Goal: Task Accomplishment & Management: Manage account settings

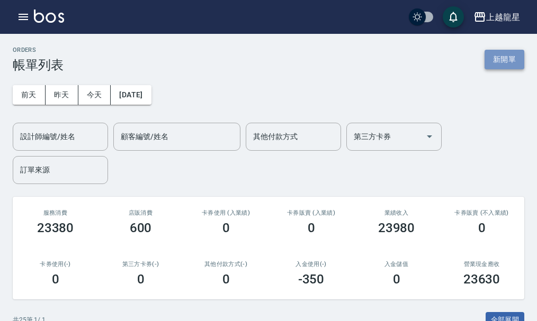
click at [501, 64] on button "新開單" at bounding box center [505, 60] width 40 height 20
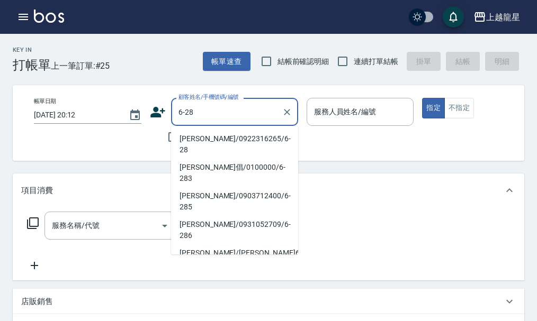
click at [209, 136] on li "[PERSON_NAME]/0922316265/6-28" at bounding box center [234, 144] width 127 height 29
type input "[PERSON_NAME]/0922316265/6-28"
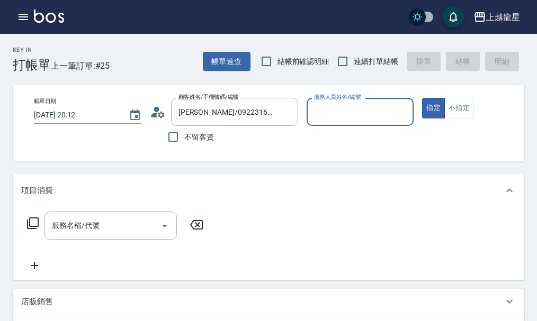
type input "雅君-7"
click at [116, 226] on input "服務名稱/代號" at bounding box center [102, 226] width 107 height 19
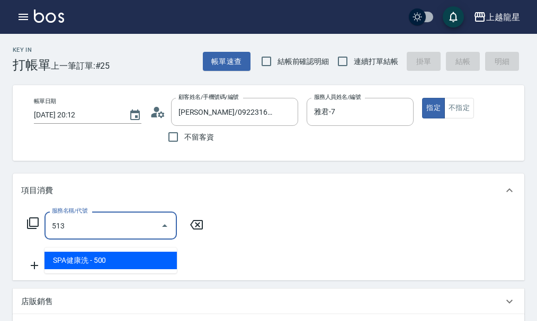
type input "SPA健康洗(513)"
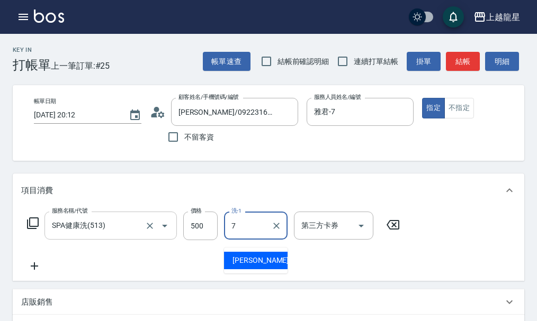
type input "雅君-7"
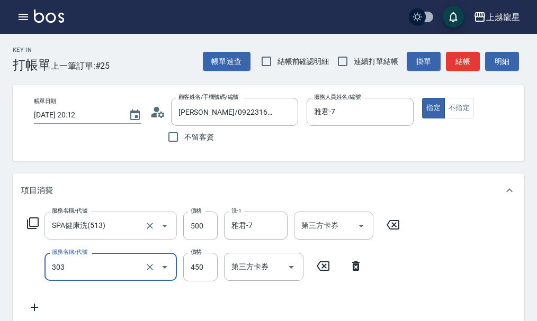
type input "剪髮(303)"
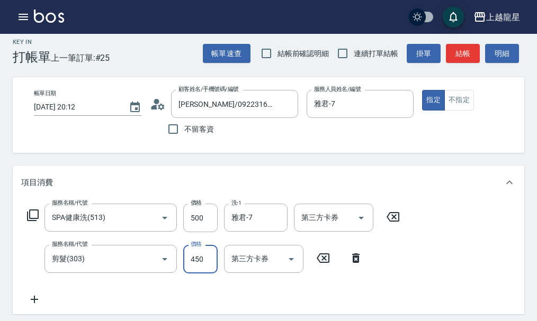
scroll to position [212, 0]
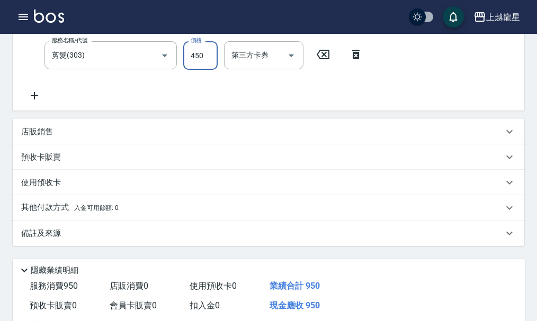
click at [77, 214] on p "其他付款方式 入金可用餘額: 0" at bounding box center [69, 208] width 97 height 12
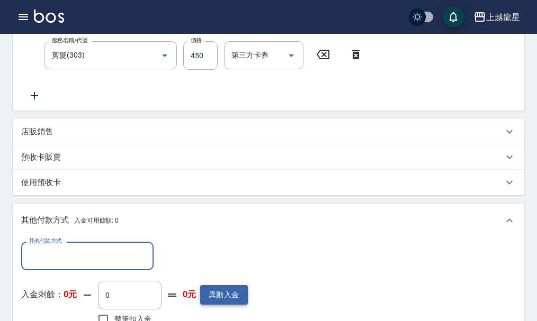
scroll to position [0, 0]
click at [223, 305] on button "異動入金" at bounding box center [224, 295] width 48 height 20
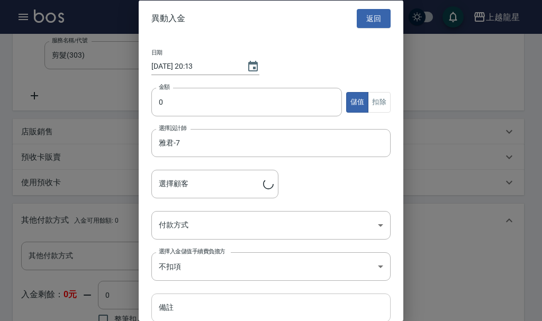
type input "[PERSON_NAME]/0922316265/6-28"
click at [192, 106] on input "0" at bounding box center [246, 102] width 191 height 29
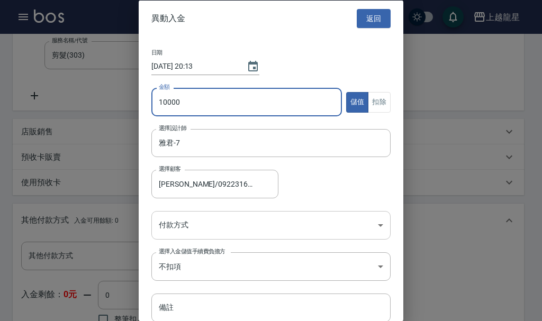
type input "10000"
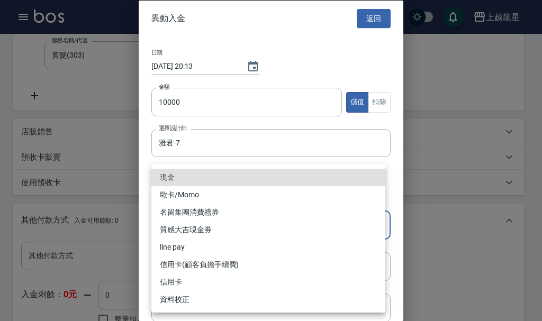
click at [168, 229] on body "上越龍星 登出 櫃檯作業 打帳單 帳單列表 現金收支登錄 高階收支登錄 材料自購登錄 每日結帳 現場電腦打卡 預約管理 預約管理 單日預約紀錄 單週預約紀錄 …" at bounding box center [271, 165] width 542 height 754
click at [176, 178] on li "現金" at bounding box center [268, 177] width 234 height 17
type input "現金"
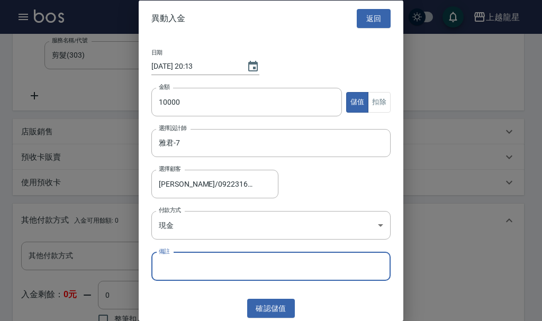
click at [187, 266] on input "備註" at bounding box center [270, 266] width 239 height 29
type input "10000送1000"
click at [265, 308] on button "確認 儲值" at bounding box center [271, 309] width 48 height 20
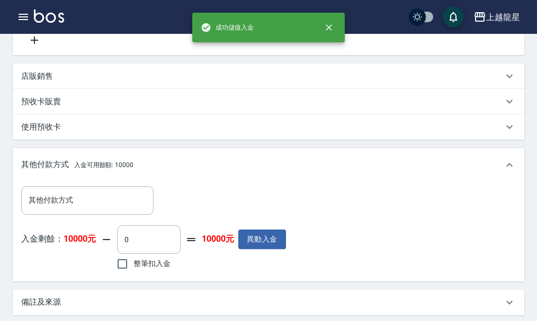
scroll to position [371, 0]
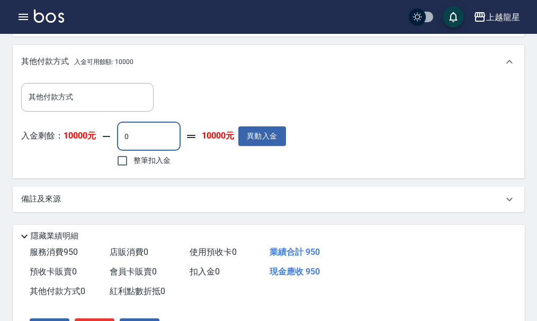
click at [151, 147] on input "0" at bounding box center [149, 136] width 64 height 29
drag, startPoint x: 144, startPoint y: 146, endPoint x: 91, endPoint y: 163, distance: 55.6
click at [91, 163] on div "入金剩餘： 10000元 900 ​ 整筆扣入金 9100元 異動入金" at bounding box center [151, 146] width 260 height 48
type input "50"
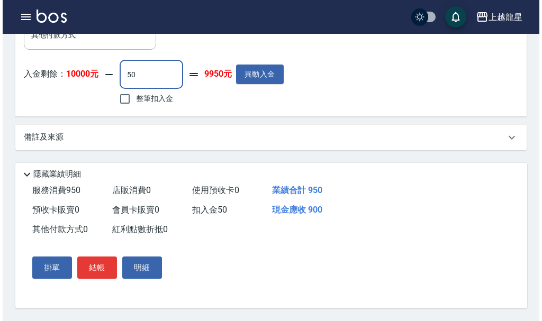
scroll to position [445, 0]
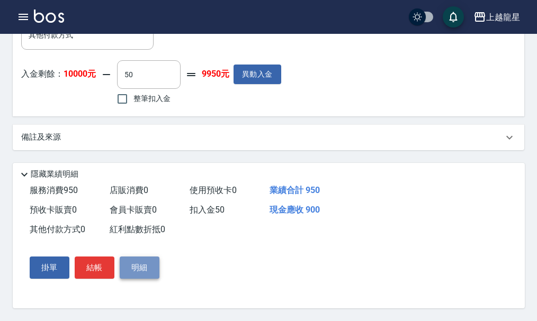
click at [145, 268] on button "明細" at bounding box center [140, 268] width 40 height 22
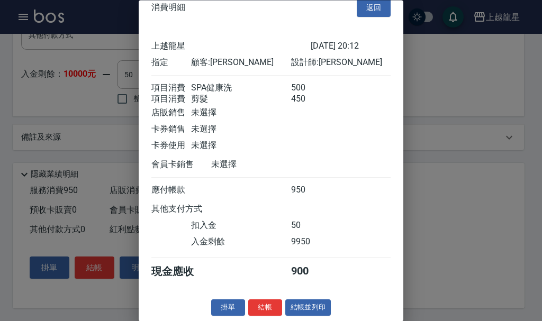
scroll to position [31, 0]
click at [315, 299] on div "消費明細 返回 上越龍星 [DATE] 20:12 指定 顧客: [PERSON_NAME] 設計師: 雅君 項目消費 SPA健康洗 500 項目消費 剪髮 …" at bounding box center [271, 160] width 265 height 321
click at [304, 311] on button "結帳並列印" at bounding box center [308, 308] width 46 height 16
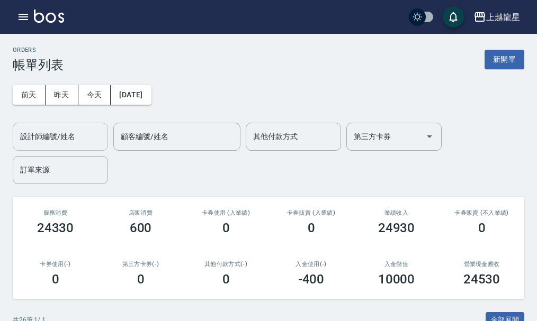
click at [86, 137] on input "設計師編號/姓名" at bounding box center [60, 137] width 86 height 19
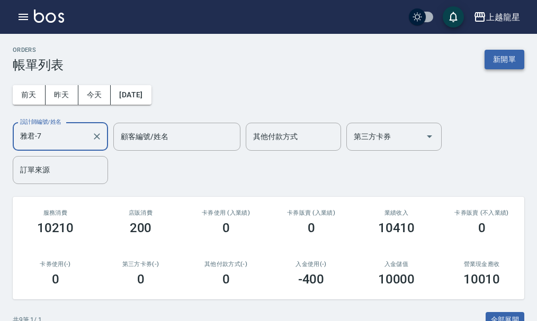
type input "雅君-7"
click at [510, 53] on button "新開單" at bounding box center [505, 60] width 40 height 20
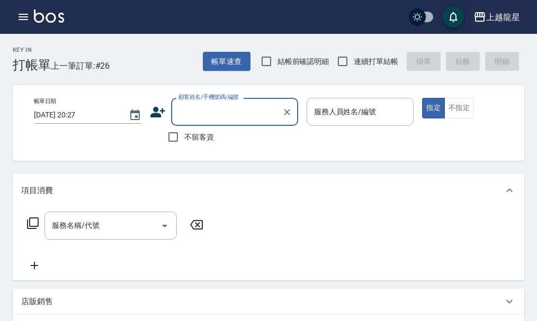
click at [198, 136] on span "不留客資" at bounding box center [199, 137] width 30 height 11
click at [184, 136] on input "不留客資" at bounding box center [173, 137] width 22 height 22
checkbox input "true"
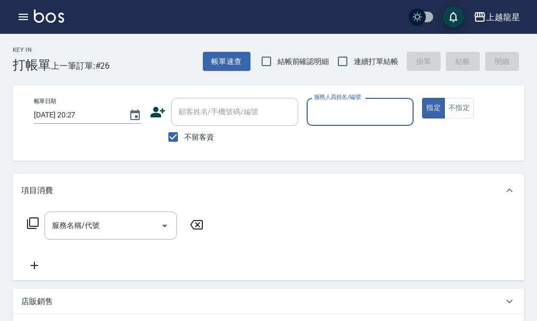
click at [362, 121] on input "服務人員姓名/編號" at bounding box center [360, 112] width 98 height 19
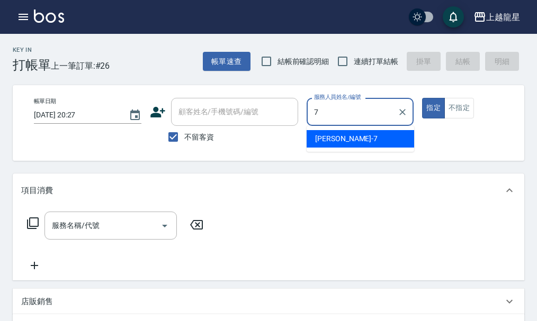
type input "雅君-7"
type button "true"
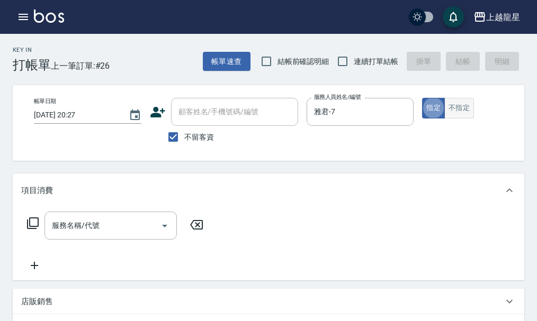
click at [453, 107] on button "不指定" at bounding box center [459, 108] width 30 height 21
click at [169, 138] on input "不留客資" at bounding box center [173, 137] width 22 height 22
checkbox input "false"
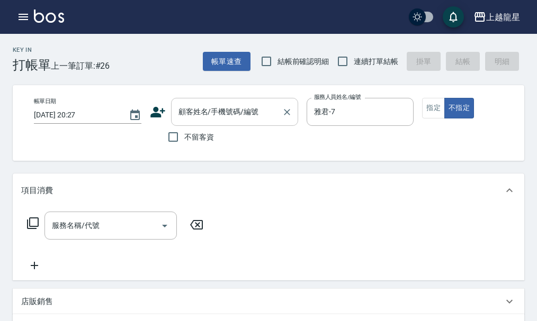
click at [183, 113] on input "顧客姓名/手機號碼/編號" at bounding box center [227, 112] width 102 height 19
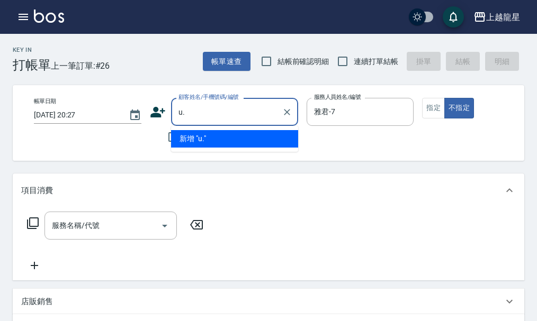
type input "u"
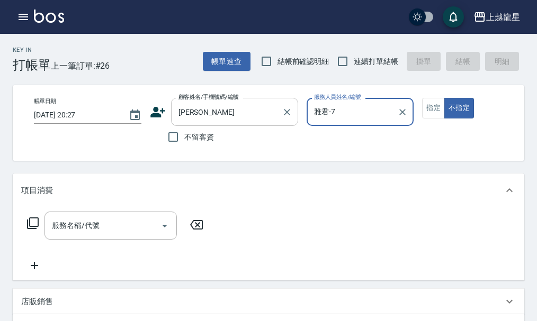
click at [213, 118] on input "[PERSON_NAME]" at bounding box center [227, 112] width 102 height 19
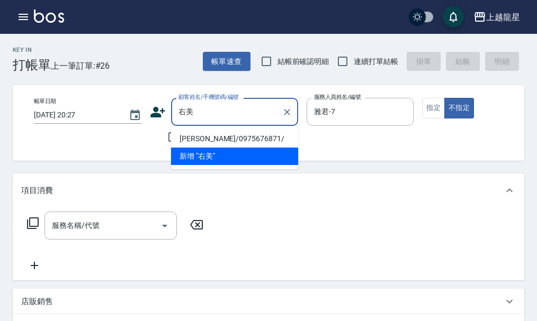
click at [192, 138] on li "[PERSON_NAME]/0975676871/" at bounding box center [234, 138] width 127 height 17
type input "[PERSON_NAME]/0975676871/"
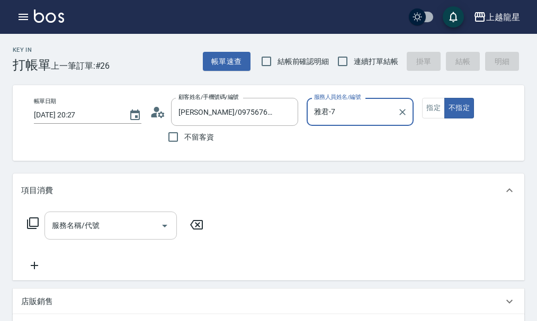
click at [75, 228] on div "服務名稱/代號 服務名稱/代號" at bounding box center [110, 226] width 132 height 28
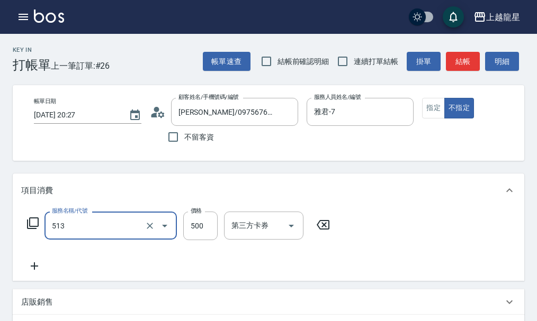
type input "SPA健康洗(513)"
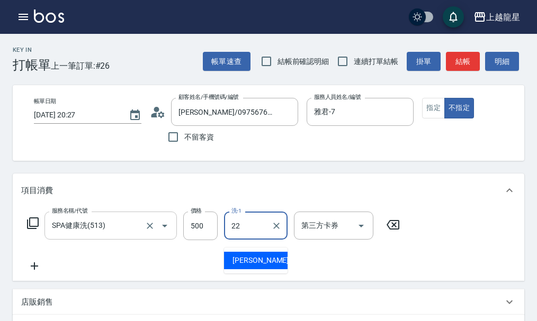
type input "[PERSON_NAME]-22"
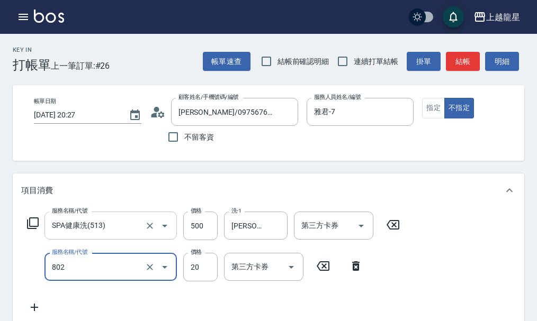
type input "潤絲(802)"
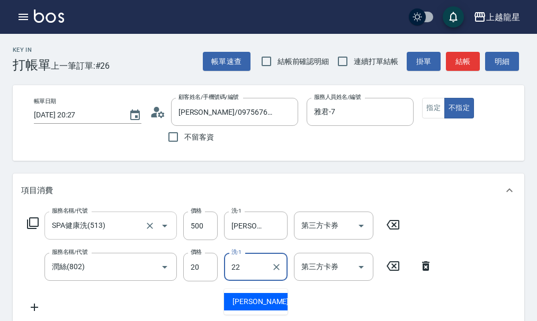
type input "[PERSON_NAME]-22"
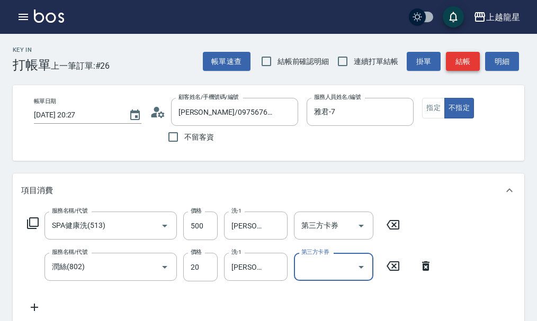
click at [468, 58] on button "結帳" at bounding box center [463, 62] width 34 height 20
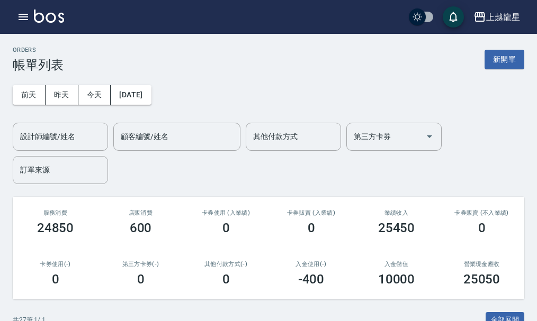
click at [56, 21] on img at bounding box center [49, 16] width 30 height 13
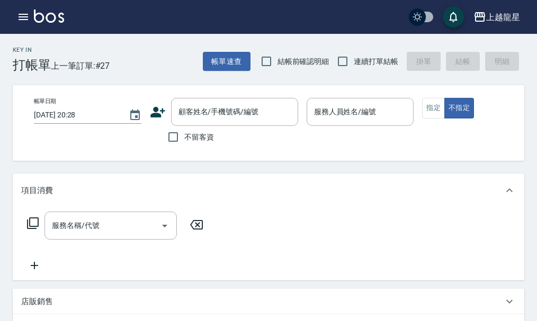
click at [202, 142] on span "不留客資" at bounding box center [199, 137] width 30 height 11
click at [184, 142] on input "不留客資" at bounding box center [173, 137] width 22 height 22
checkbox input "true"
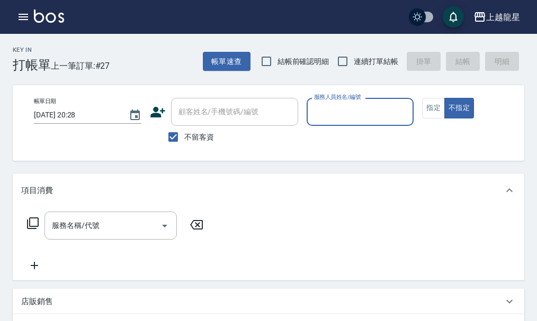
click at [343, 116] on input "服務人員姓名/編號" at bounding box center [360, 112] width 98 height 19
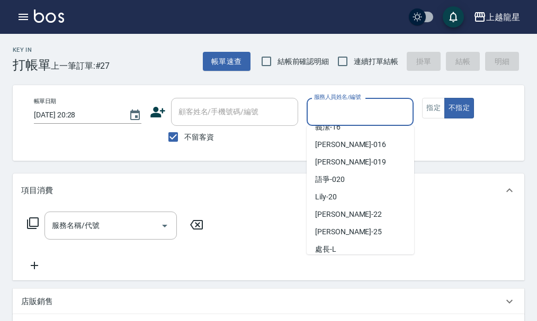
scroll to position [212, 0]
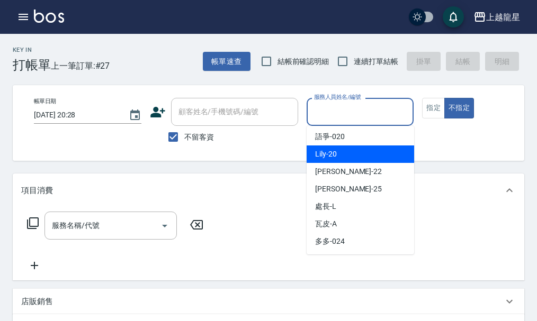
click at [347, 155] on div "Lily -20" at bounding box center [360, 154] width 107 height 17
type input "Lily-20"
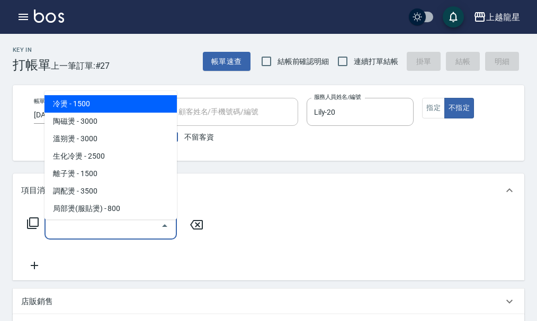
click at [108, 235] on input "服務名稱/代號" at bounding box center [102, 226] width 107 height 19
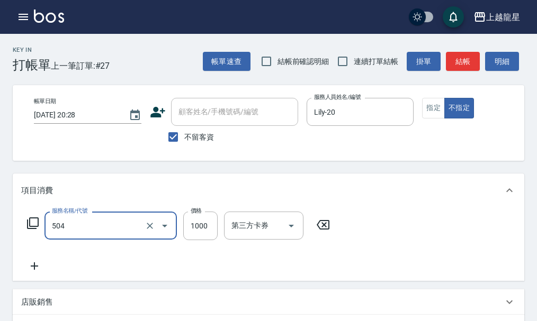
type input "去脂泥膠(504)"
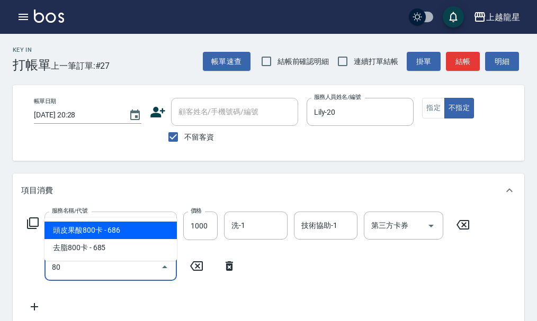
type input "802"
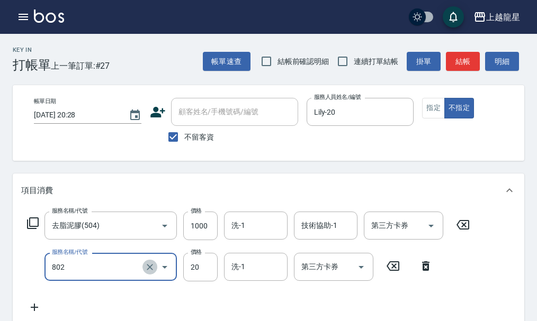
click at [150, 272] on icon "Clear" at bounding box center [150, 267] width 11 height 11
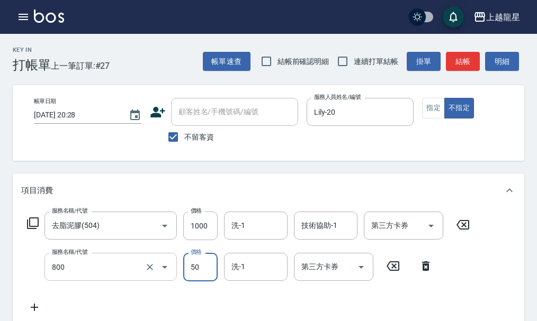
type input "快速修護(800)"
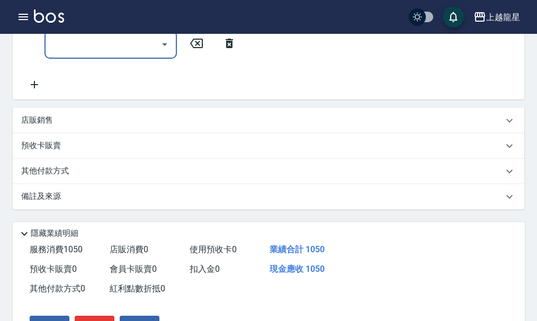
scroll to position [336, 0]
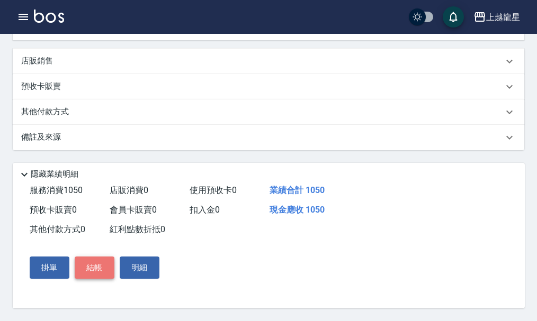
click at [97, 270] on button "結帳" at bounding box center [95, 268] width 40 height 22
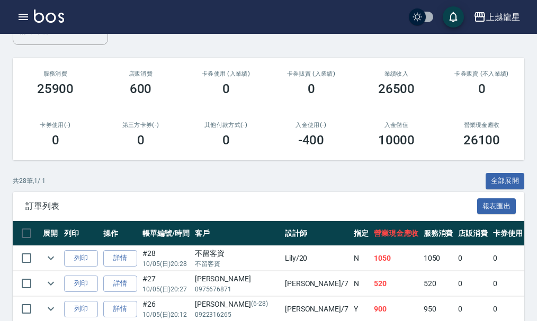
scroll to position [212, 0]
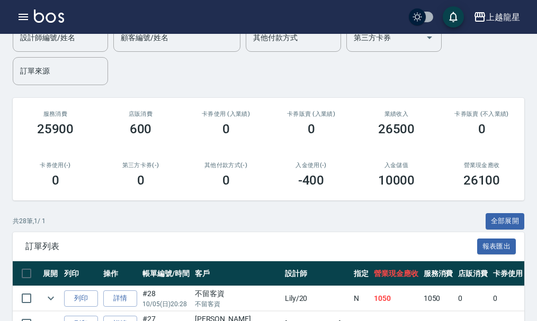
scroll to position [3, 0]
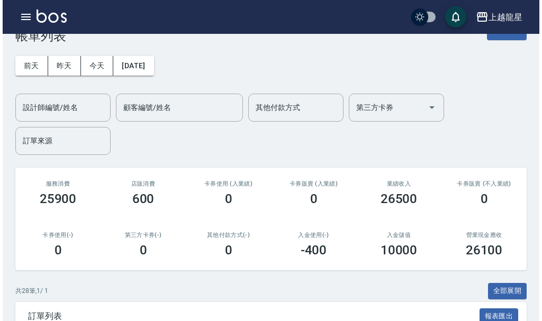
scroll to position [159, 0]
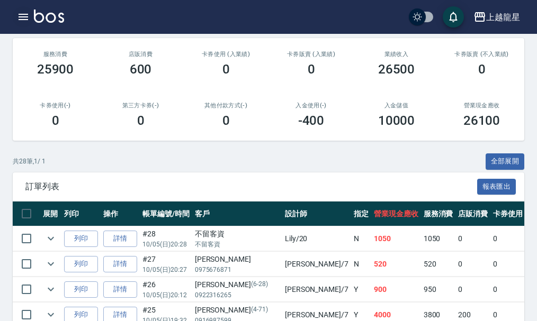
click at [20, 16] on icon "button" at bounding box center [23, 17] width 13 height 13
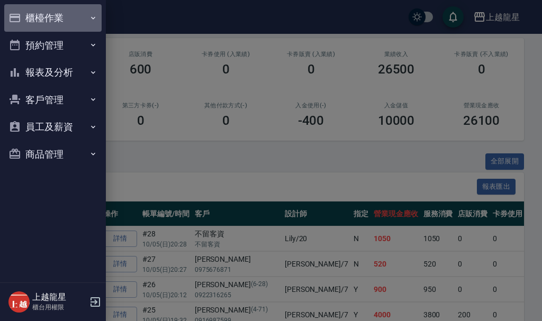
click at [60, 14] on button "櫃檯作業" at bounding box center [52, 18] width 97 height 28
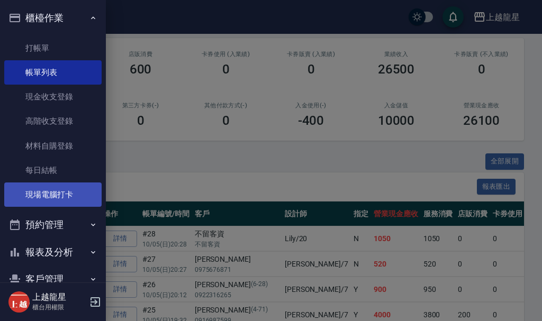
click at [61, 189] on link "現場電腦打卡" at bounding box center [52, 195] width 97 height 24
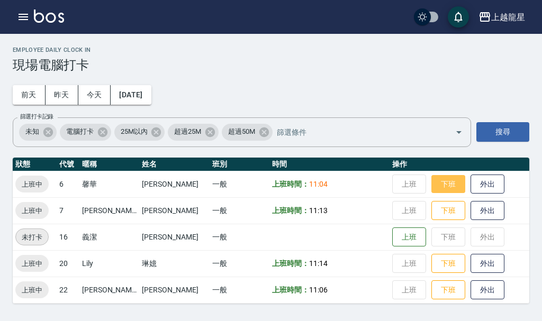
click at [439, 184] on button "下班" at bounding box center [449, 184] width 34 height 19
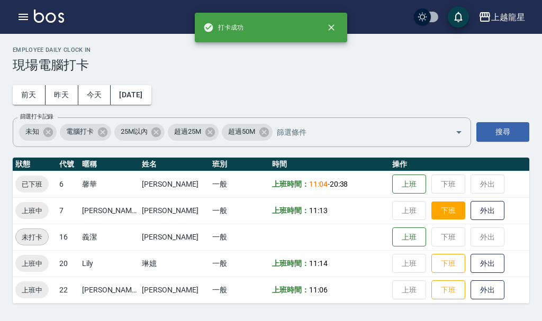
click at [432, 213] on button "下班" at bounding box center [449, 211] width 34 height 19
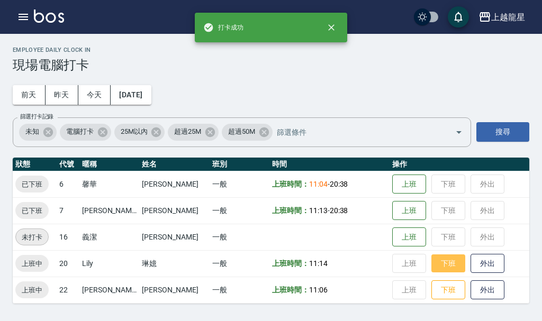
click at [436, 265] on button "下班" at bounding box center [449, 264] width 34 height 19
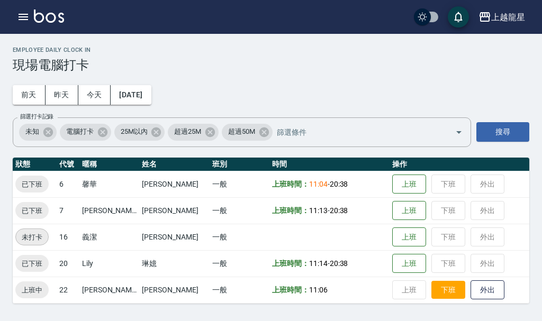
click at [437, 298] on button "下班" at bounding box center [449, 290] width 34 height 19
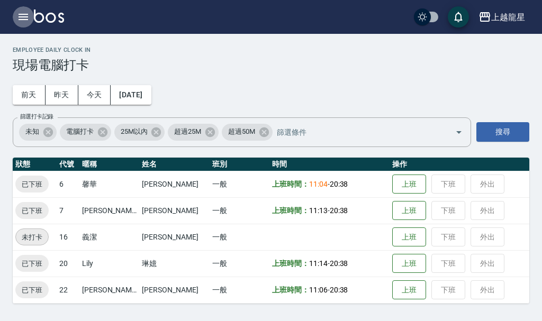
click at [22, 20] on icon "button" at bounding box center [24, 17] width 10 height 6
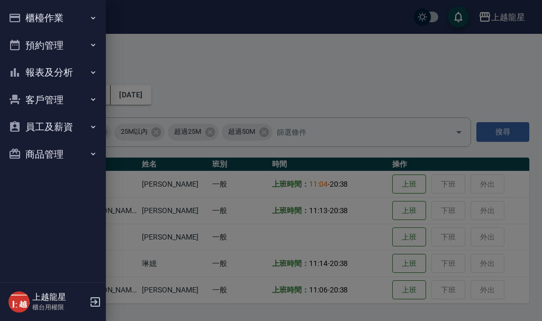
click at [55, 20] on button "櫃檯作業" at bounding box center [52, 18] width 97 height 28
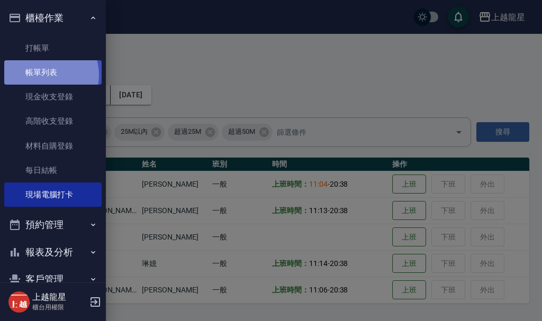
click at [48, 75] on link "帳單列表" at bounding box center [52, 72] width 97 height 24
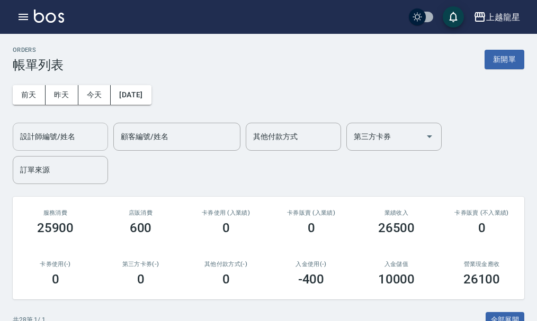
click at [78, 137] on input "設計師編號/姓名" at bounding box center [60, 137] width 86 height 19
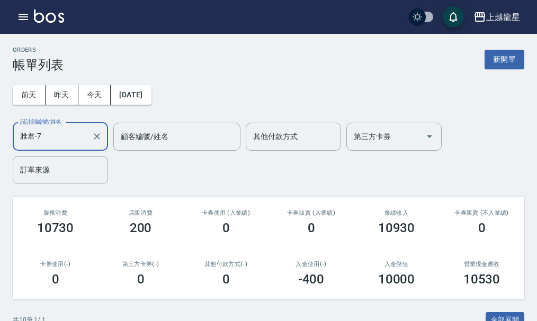
type input "雅君-7"
click at [162, 178] on div "設計師編號/姓名 雅君-7 設計師編號/姓名 顧客編號/姓名 顧客編號/姓名 其他付款方式 其他付款方式 第三方卡券 第三方卡券 訂單來源 訂單來源" at bounding box center [269, 153] width 512 height 61
click at [58, 139] on input "雅君-7" at bounding box center [52, 137] width 70 height 19
click at [172, 176] on div "設計師編號/姓名 雅君-7 設計師編號/姓名 顧客編號/姓名 顧客編號/姓名 其他付款方式 其他付款方式 第三方卡券 第三方卡券 訂單來源 訂單來源" at bounding box center [269, 153] width 512 height 61
click at [499, 64] on button "新開單" at bounding box center [505, 60] width 40 height 20
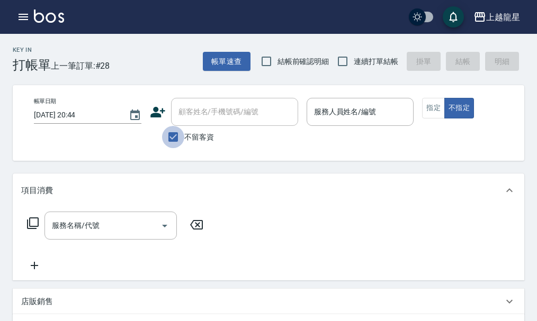
click at [173, 136] on input "不留客資" at bounding box center [173, 137] width 22 height 22
checkbox input "false"
click at [176, 115] on input "顧客姓名/手機號碼/編號" at bounding box center [227, 112] width 102 height 19
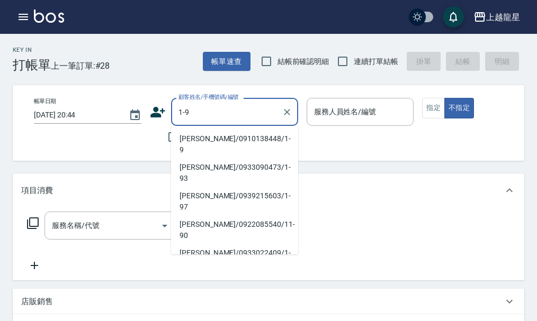
click at [209, 138] on li "高秀珠/0910138448/1-9" at bounding box center [234, 144] width 127 height 29
type input "高秀珠/0910138448/1-9"
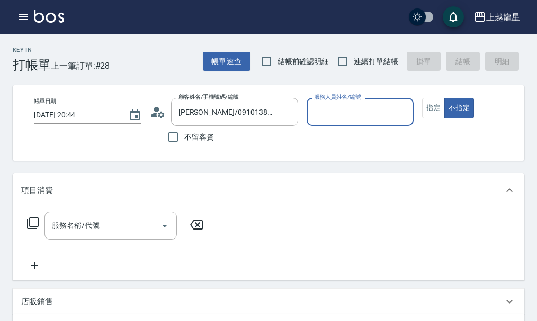
type input "雅君-7"
click at [438, 110] on button "指定" at bounding box center [433, 108] width 23 height 21
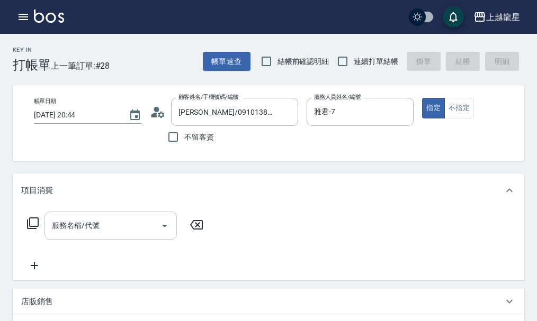
click at [70, 235] on input "服務名稱/代號" at bounding box center [102, 226] width 107 height 19
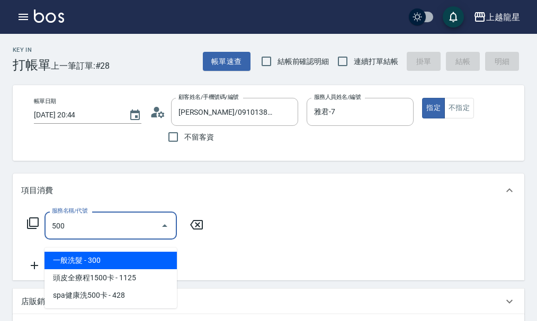
type input "一般洗髮(500)"
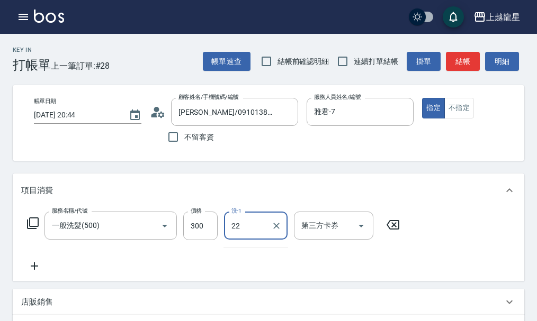
type input "[PERSON_NAME]-22"
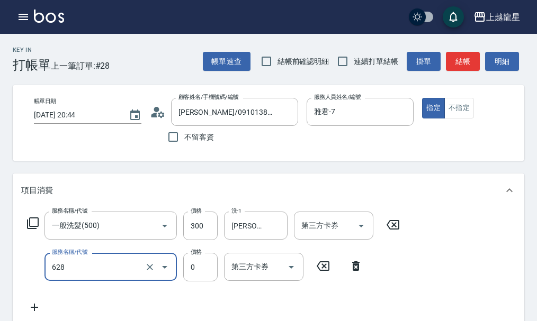
type input "1200以上護髮套卡(628)"
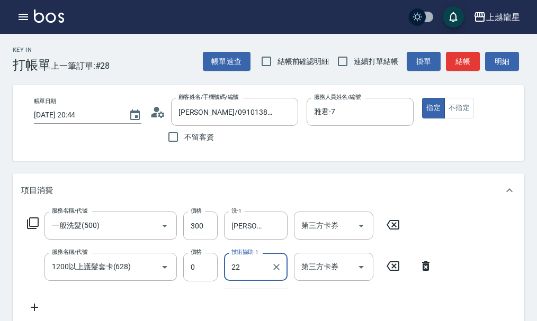
type input "[PERSON_NAME]-22"
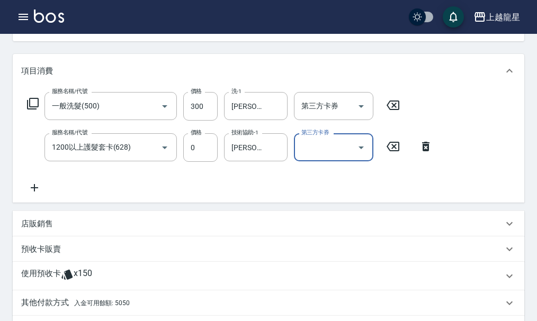
scroll to position [265, 0]
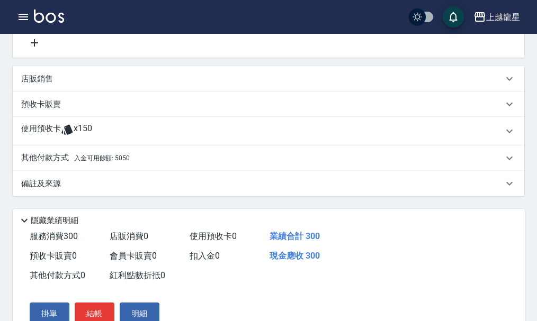
click at [120, 162] on span "入金可用餘額: 5050" at bounding box center [102, 158] width 56 height 7
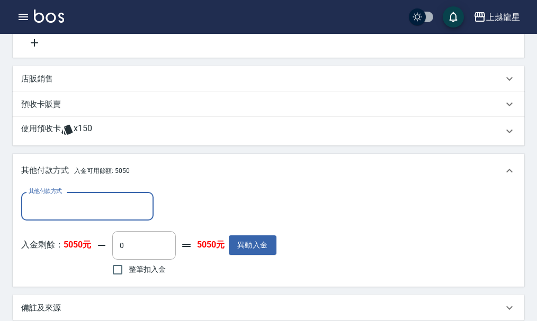
scroll to position [0, 0]
click at [123, 277] on input "整筆扣入金" at bounding box center [117, 270] width 22 height 22
checkbox input "true"
type input "300"
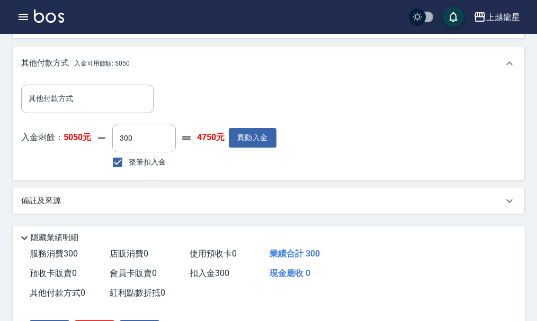
scroll to position [449, 0]
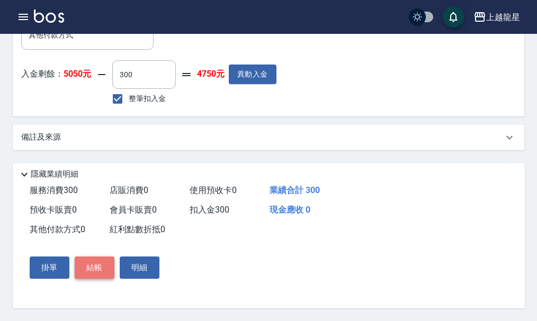
click at [91, 265] on button "結帳" at bounding box center [95, 268] width 40 height 22
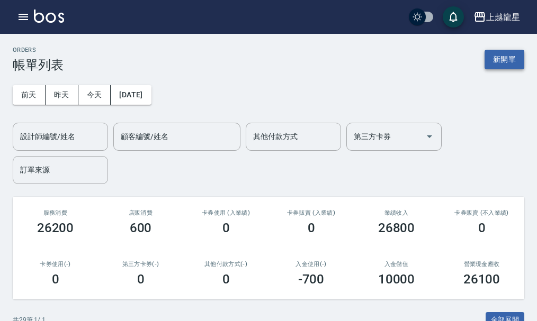
click at [500, 66] on button "新開單" at bounding box center [505, 60] width 40 height 20
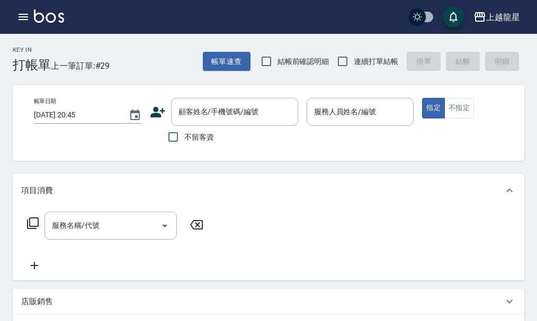
click at [195, 139] on span "不留客資" at bounding box center [199, 137] width 30 height 11
click at [184, 139] on input "不留客資" at bounding box center [173, 137] width 22 height 22
checkbox input "true"
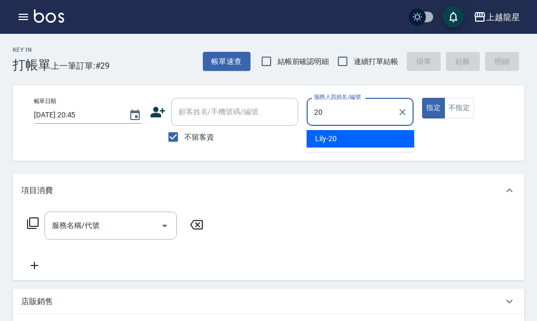
type input "Lily-20"
type button "true"
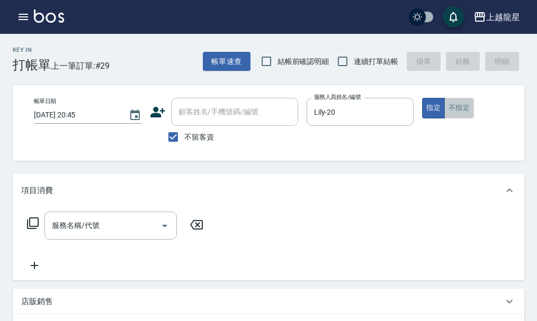
click at [456, 111] on button "不指定" at bounding box center [459, 108] width 30 height 21
click at [138, 224] on div "服務名稱/代號" at bounding box center [110, 226] width 132 height 28
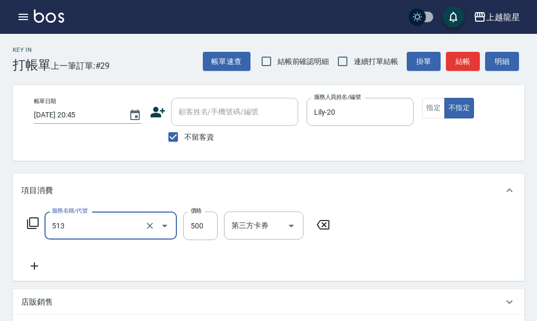
type input "SPA健康洗(513)"
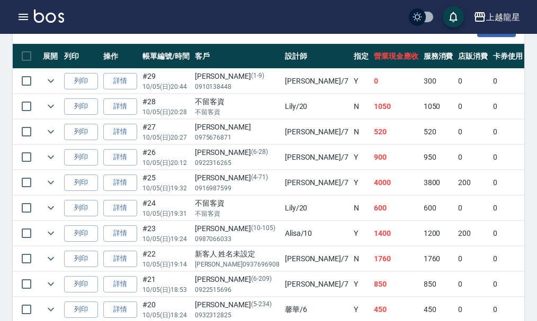
scroll to position [318, 0]
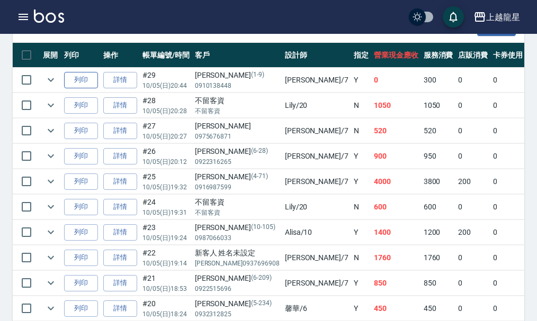
click at [87, 84] on button "列印" at bounding box center [81, 80] width 34 height 16
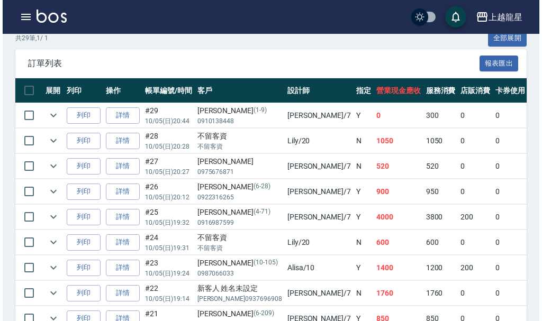
scroll to position [265, 0]
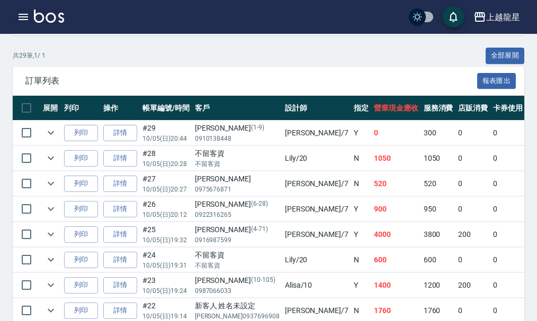
click at [26, 17] on icon "button" at bounding box center [24, 17] width 10 height 6
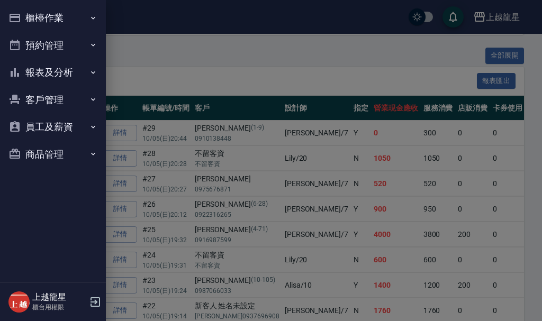
click at [44, 75] on button "報表及分析" at bounding box center [52, 73] width 97 height 28
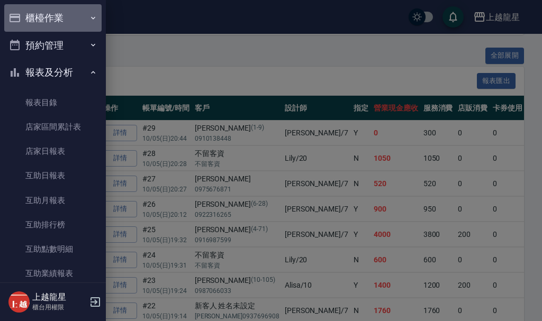
click at [56, 8] on button "櫃檯作業" at bounding box center [52, 18] width 97 height 28
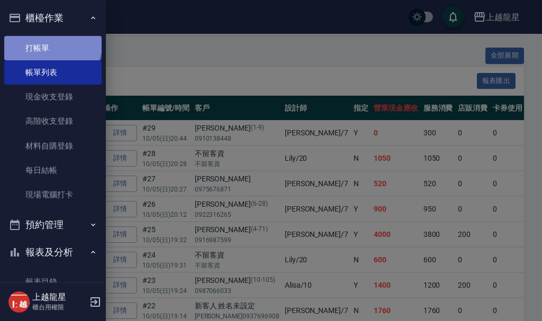
click at [51, 42] on link "打帳單" at bounding box center [52, 48] width 97 height 24
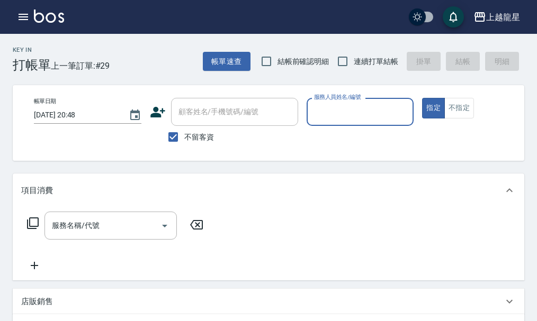
click at [185, 136] on span "不留客資" at bounding box center [199, 137] width 30 height 11
click at [184, 136] on input "不留客資" at bounding box center [173, 137] width 22 height 22
checkbox input "false"
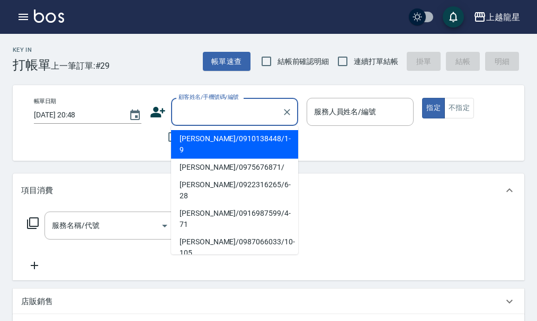
click at [189, 106] on input "顧客姓名/手機號碼/編號" at bounding box center [227, 112] width 102 height 19
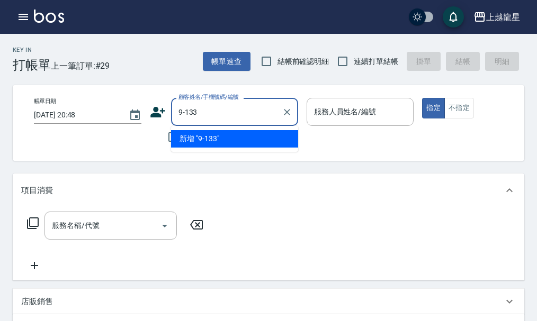
type input "9-133"
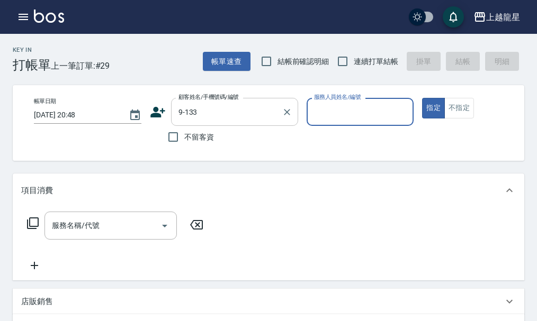
click at [422, 98] on button "指定" at bounding box center [433, 108] width 23 height 21
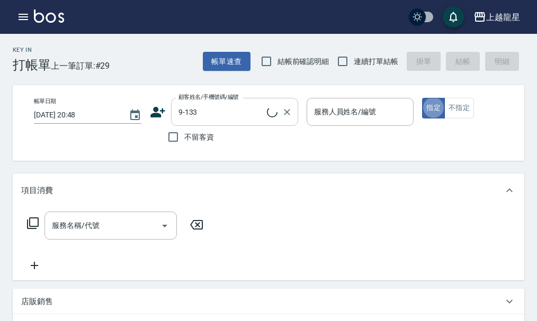
type button "true"
type input "郭毓琇/0931044608/9-133"
type input "馨華-6"
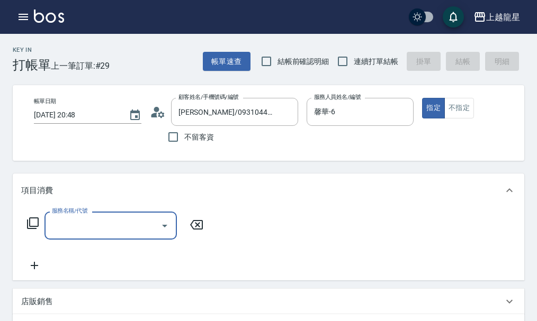
click at [28, 229] on icon at bounding box center [33, 224] width 12 height 12
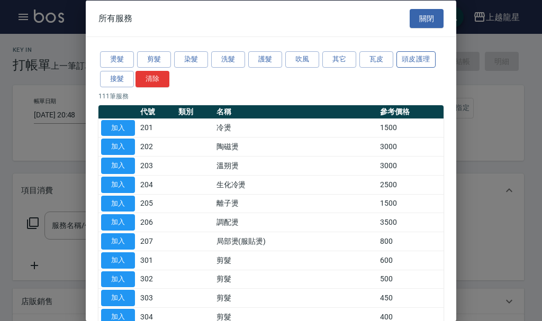
click at [428, 52] on button "頭皮護理" at bounding box center [416, 59] width 39 height 16
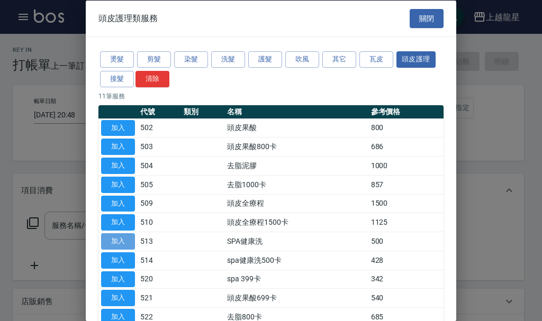
click at [124, 246] on button "加入" at bounding box center [118, 242] width 34 height 16
type input "SPA健康洗(513)"
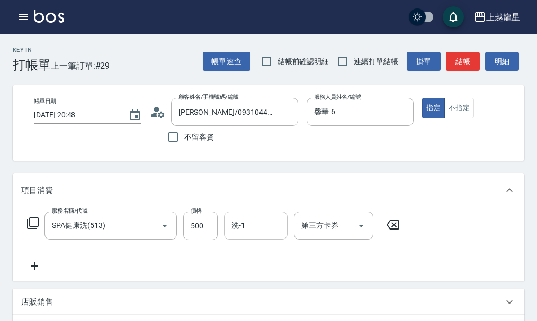
click at [255, 225] on input "洗-1" at bounding box center [256, 226] width 54 height 19
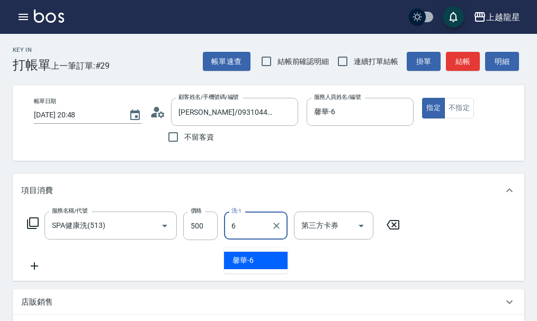
type input "馨華-6"
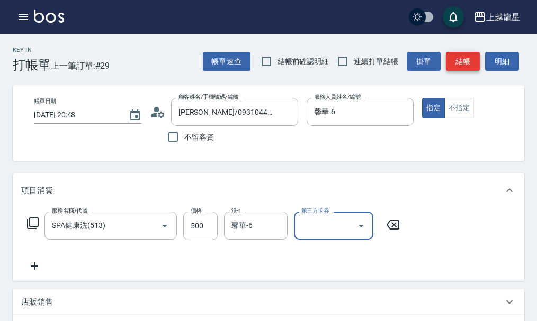
click at [469, 63] on button "結帳" at bounding box center [463, 62] width 34 height 20
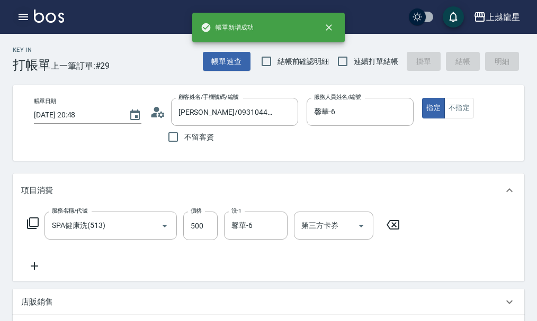
click at [26, 21] on icon "button" at bounding box center [23, 17] width 13 height 13
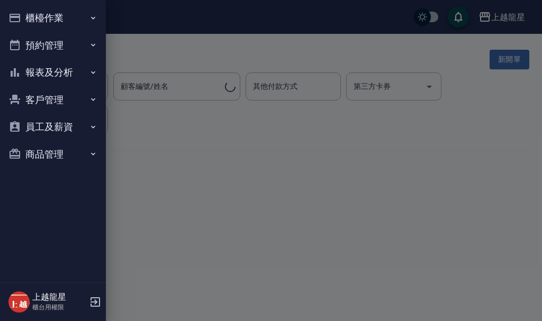
click at [25, 14] on button "櫃檯作業" at bounding box center [52, 18] width 97 height 28
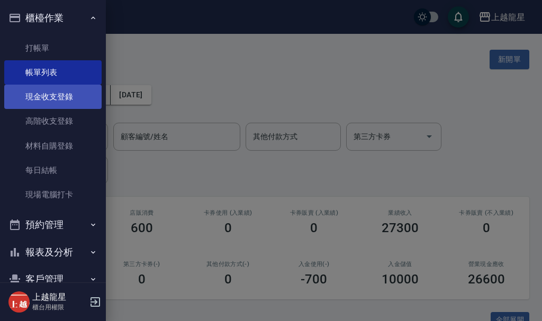
click at [55, 100] on link "現金收支登錄" at bounding box center [52, 97] width 97 height 24
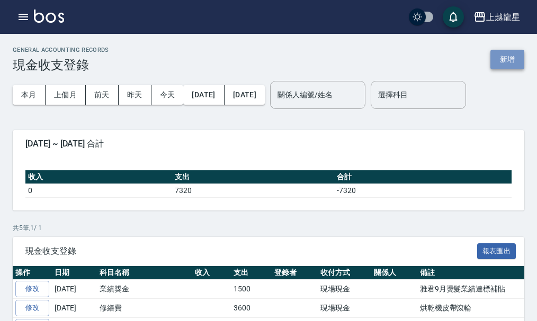
click at [514, 63] on button "新增" at bounding box center [507, 60] width 34 height 20
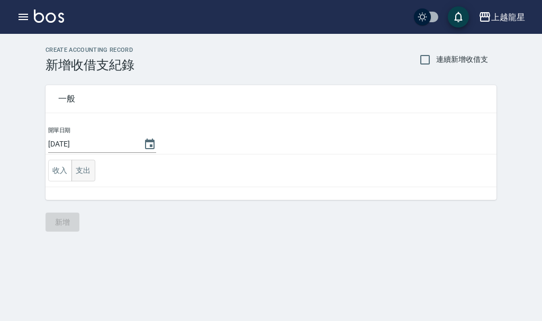
click at [82, 171] on button "支出" at bounding box center [83, 171] width 24 height 22
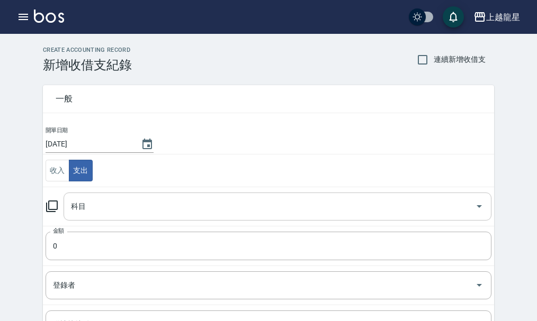
click at [91, 200] on input "科目" at bounding box center [269, 207] width 402 height 19
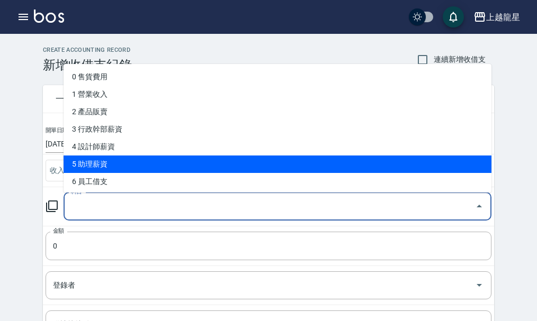
click at [106, 173] on li "5 助理薪資" at bounding box center [278, 164] width 428 height 17
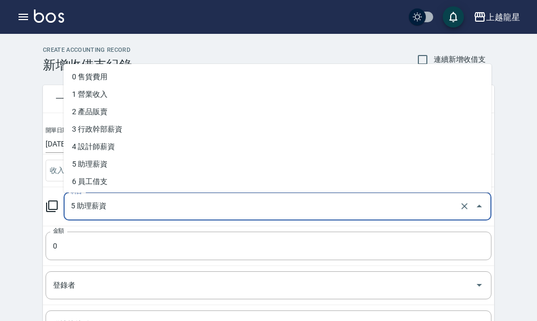
click at [101, 216] on input "5 助理薪資" at bounding box center [262, 207] width 389 height 19
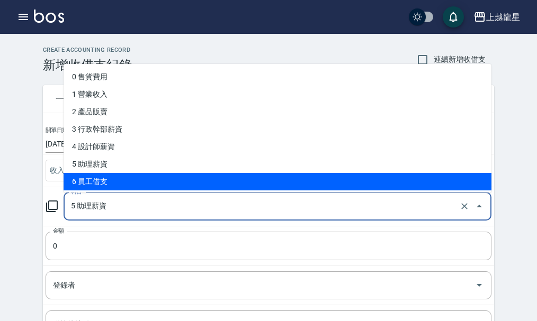
click at [102, 177] on li "6 員工借支" at bounding box center [278, 181] width 428 height 17
type input "6 員工借支"
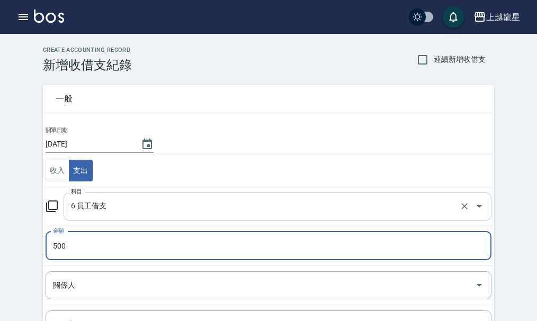
type input "500"
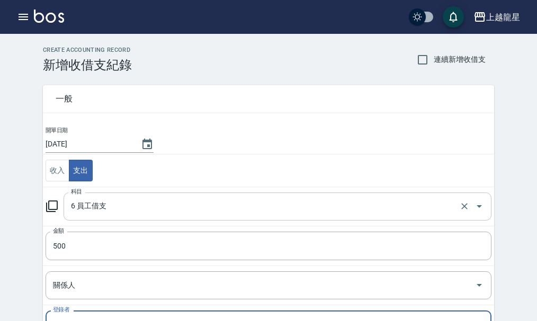
scroll to position [13, 0]
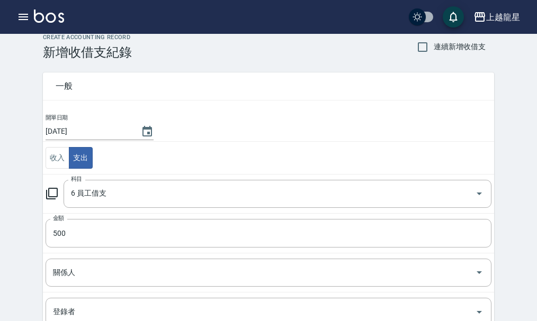
click at [100, 296] on td "登錄者 登錄者" at bounding box center [268, 312] width 451 height 39
click at [98, 281] on input "關係人" at bounding box center [260, 273] width 420 height 19
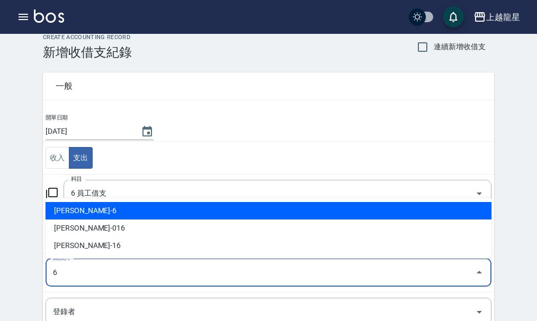
type input "黃馨華-6"
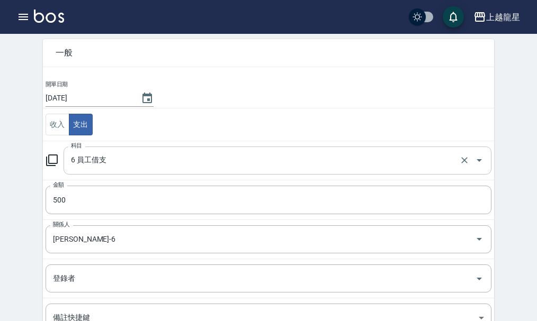
scroll to position [185, 0]
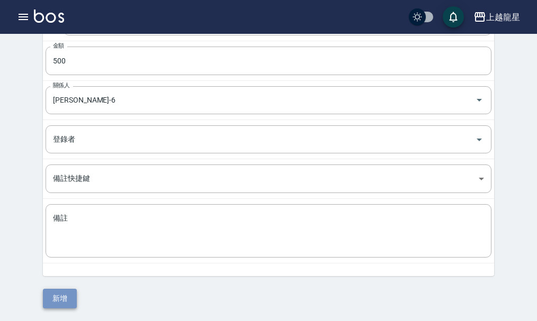
click at [49, 298] on button "新增" at bounding box center [60, 299] width 34 height 20
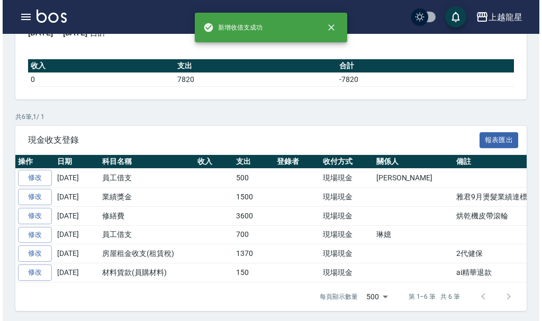
scroll to position [114, 0]
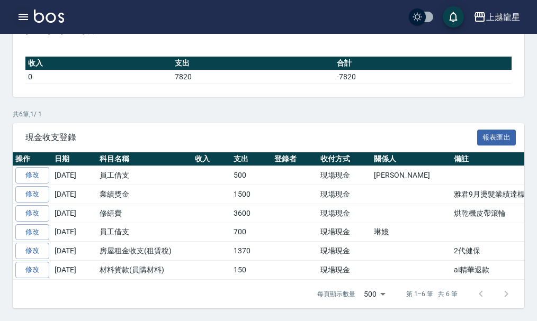
click at [21, 12] on icon "button" at bounding box center [23, 17] width 13 height 13
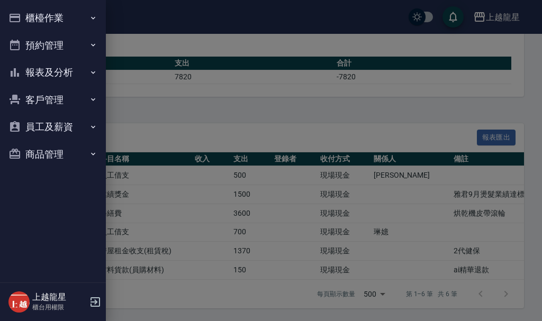
click at [58, 70] on button "報表及分析" at bounding box center [52, 73] width 97 height 28
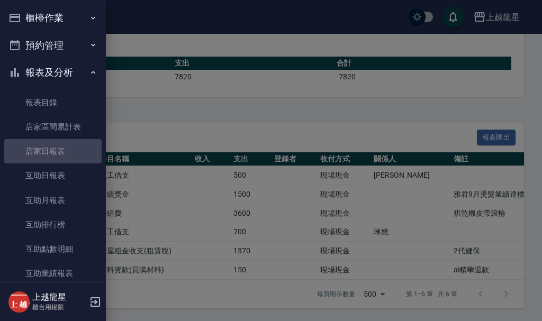
drag, startPoint x: 55, startPoint y: 159, endPoint x: 109, endPoint y: 149, distance: 55.5
click at [55, 159] on link "店家日報表" at bounding box center [52, 151] width 97 height 24
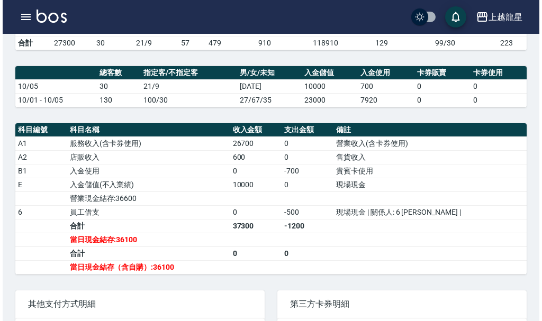
scroll to position [318, 0]
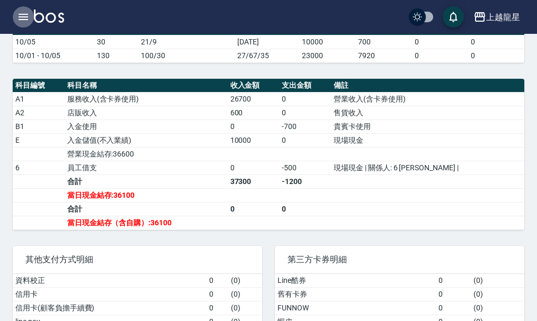
click at [16, 13] on button "button" at bounding box center [23, 16] width 21 height 21
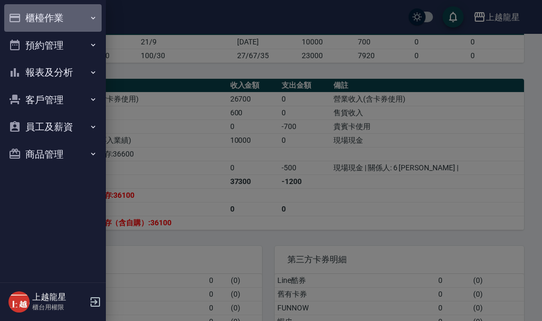
click at [24, 17] on button "櫃檯作業" at bounding box center [52, 18] width 97 height 28
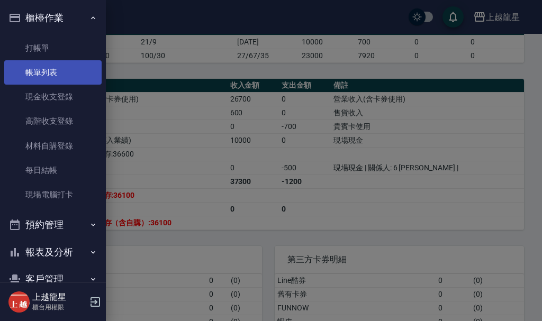
click at [32, 74] on link "帳單列表" at bounding box center [52, 72] width 97 height 24
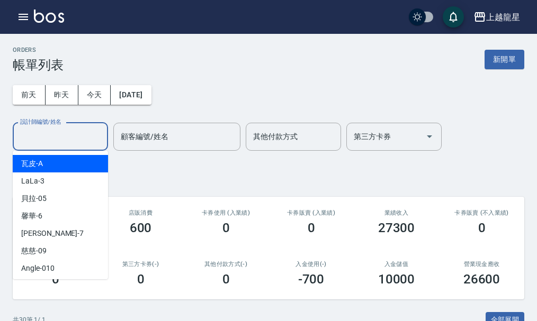
click at [49, 127] on div "設計師編號/姓名 設計師編號/姓名" at bounding box center [60, 137] width 95 height 28
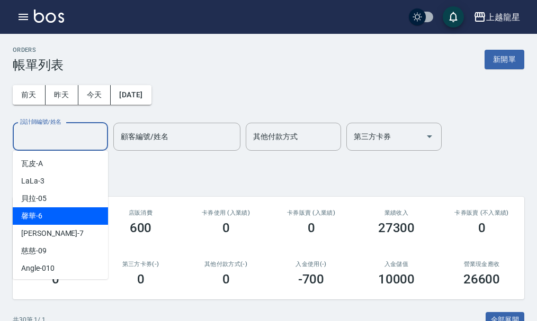
click at [39, 215] on span "馨華 -6" at bounding box center [31, 216] width 21 height 11
type input "馨華-6"
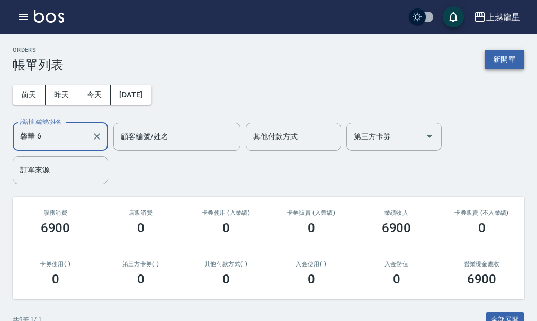
click at [500, 55] on button "新開單" at bounding box center [505, 60] width 40 height 20
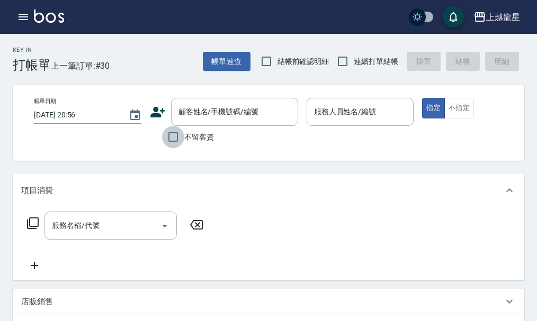
click at [174, 144] on input "不留客資" at bounding box center [173, 137] width 22 height 22
checkbox input "true"
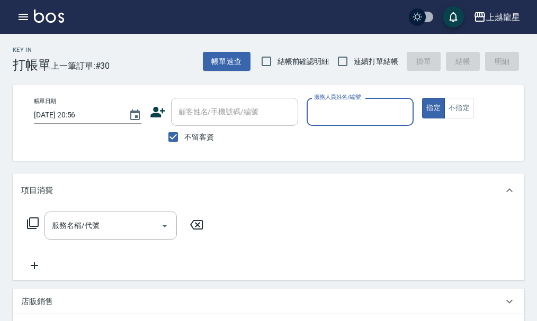
click at [112, 114] on input "2025/10/05 20:56" at bounding box center [76, 114] width 84 height 17
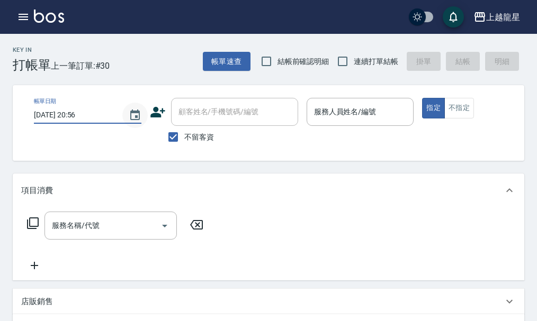
click at [131, 114] on icon "Choose date, selected date is 2025-10-05" at bounding box center [135, 115] width 10 height 11
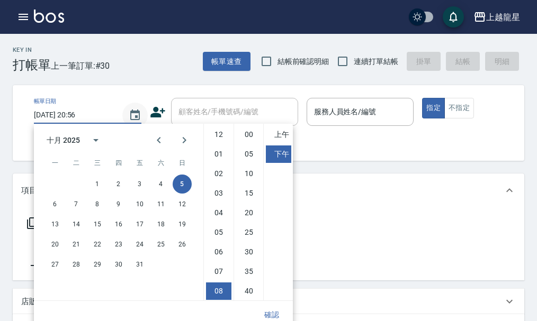
scroll to position [59, 0]
click at [57, 200] on button "6" at bounding box center [55, 204] width 19 height 19
type input "2025/10/06 20:56"
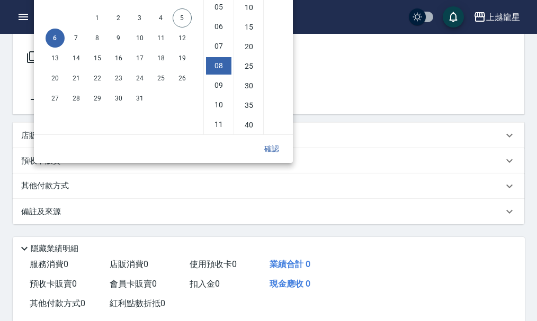
scroll to position [167, 0]
click at [267, 148] on button "確認" at bounding box center [272, 149] width 34 height 20
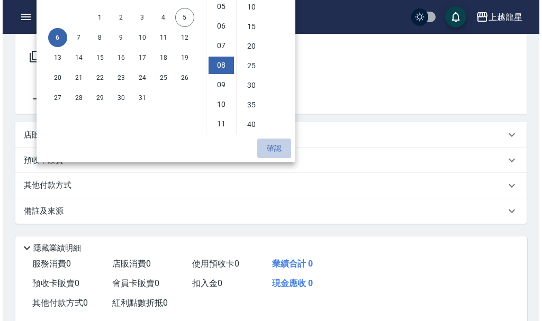
scroll to position [0, 0]
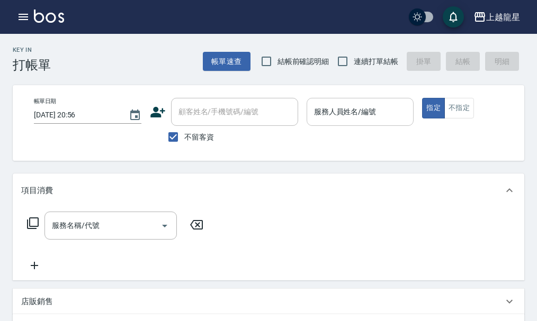
click at [340, 112] on input "服務人員姓名/編號" at bounding box center [360, 112] width 98 height 19
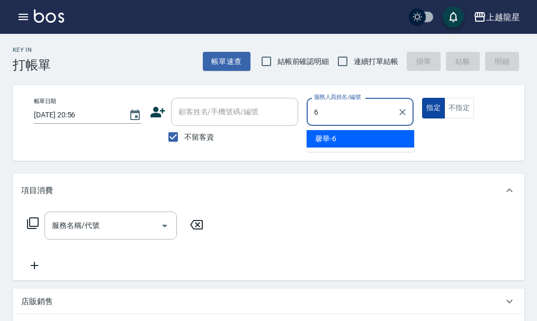
type input "馨華-6"
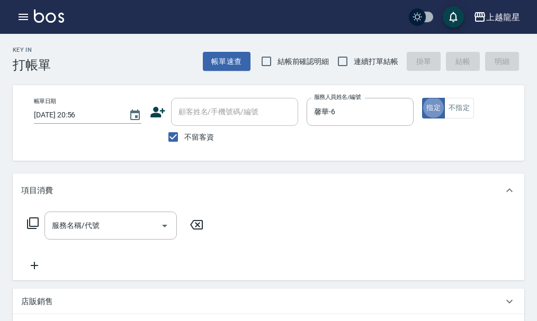
type button "true"
click at [463, 107] on button "不指定" at bounding box center [459, 108] width 30 height 21
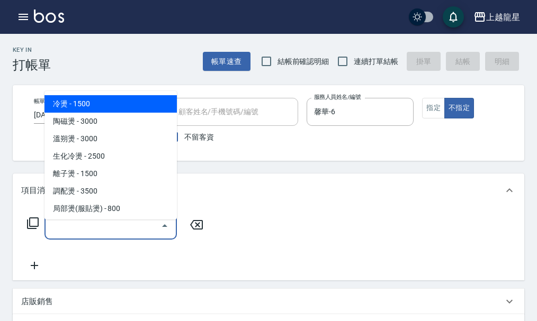
click at [83, 225] on div "服務名稱/代號 服務名稱/代號" at bounding box center [110, 226] width 132 height 28
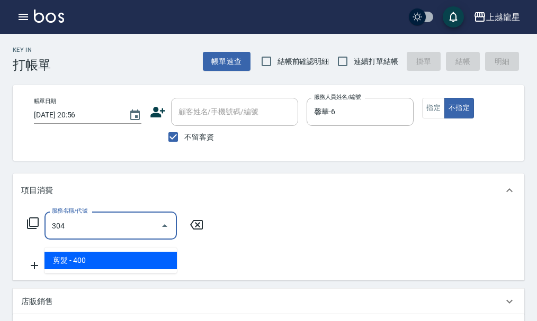
type input "剪髮(304)"
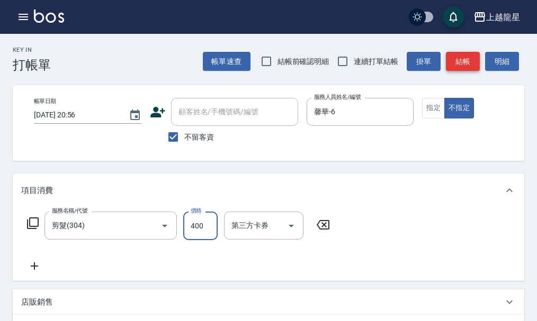
click at [451, 65] on button "結帳" at bounding box center [463, 62] width 34 height 20
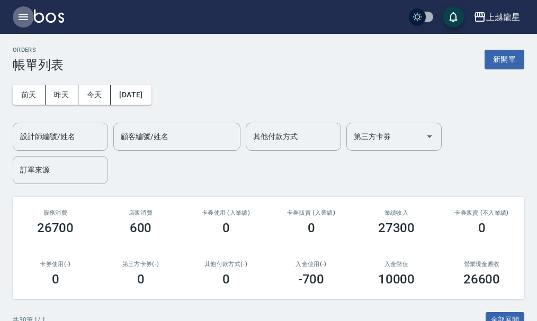
click at [21, 13] on icon "button" at bounding box center [23, 17] width 13 height 13
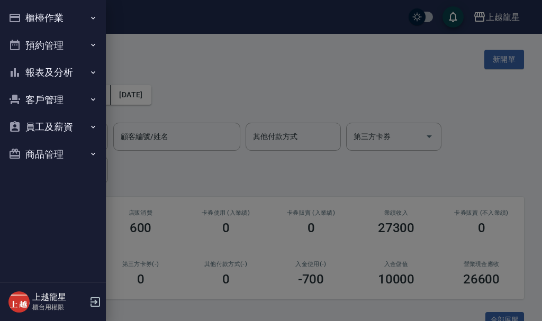
click at [55, 46] on button "預約管理" at bounding box center [52, 46] width 97 height 28
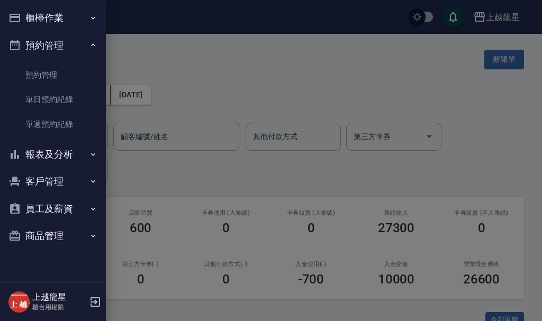
click at [54, 46] on button "預約管理" at bounding box center [52, 46] width 97 height 28
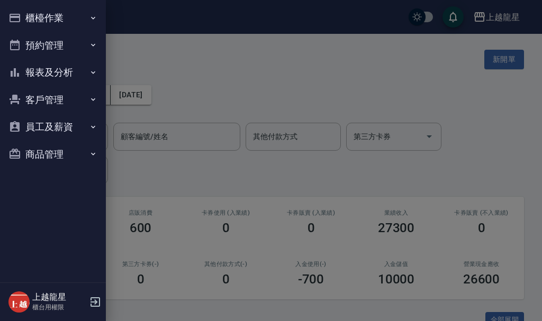
click at [59, 19] on button "櫃檯作業" at bounding box center [52, 18] width 97 height 28
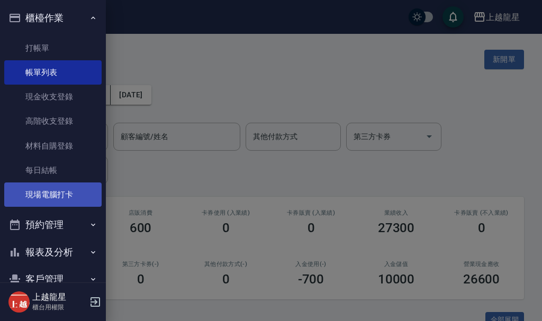
click at [70, 196] on link "現場電腦打卡" at bounding box center [52, 195] width 97 height 24
